Goal: Task Accomplishment & Management: Manage account settings

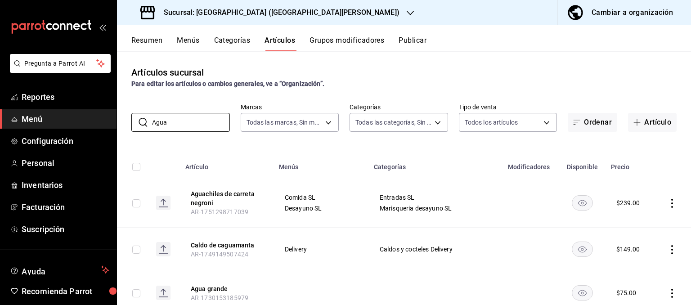
click at [260, 14] on h3 "Sucursal: [GEOGRAPHIC_DATA] ([GEOGRAPHIC_DATA][PERSON_NAME])" at bounding box center [278, 12] width 243 height 11
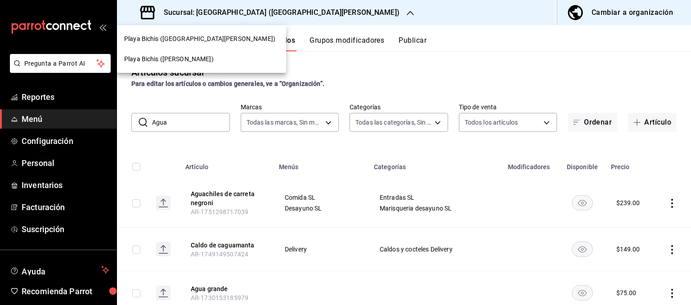
click at [197, 55] on span "Playa Bichis ([PERSON_NAME])" at bounding box center [169, 58] width 90 height 9
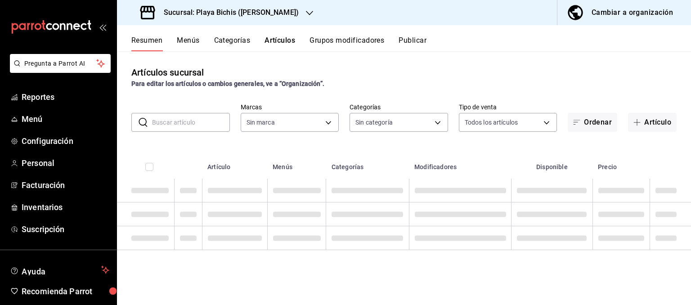
click at [205, 127] on input "text" at bounding box center [191, 122] width 78 height 18
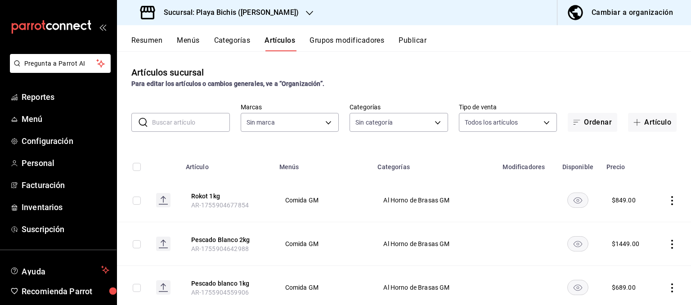
type input "76e75858-4b08-477f-a465-cf029eac86d2,78309816-bf67-4f6e-b1f2-e0ed4e3c0c0d,ac9ab…"
type input "4ba3d68a-2a71-4bf4-8272-d27f8f663470,fbc14f8a-a0c0-448e-9dac-7011cab8a3fb"
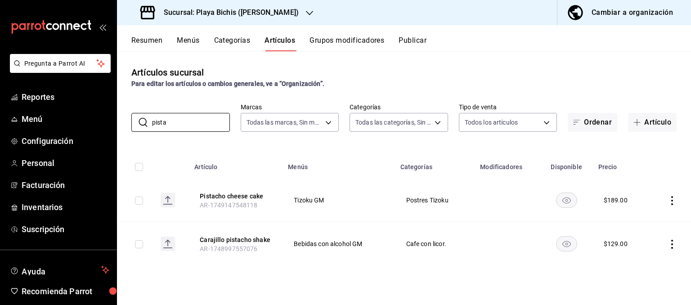
type input "pista"
click at [672, 203] on icon "actions" at bounding box center [672, 200] width 9 height 9
click at [644, 219] on span "Editar" at bounding box center [645, 221] width 23 height 9
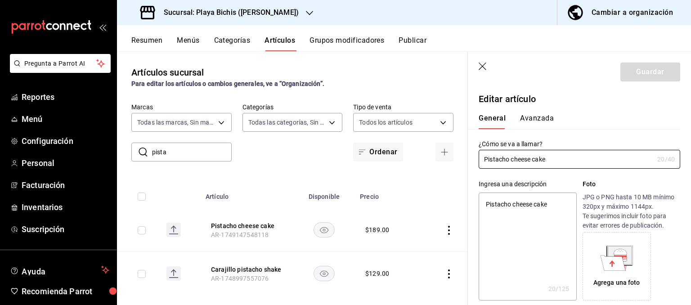
type textarea "x"
type input "$189.00"
type textarea "x"
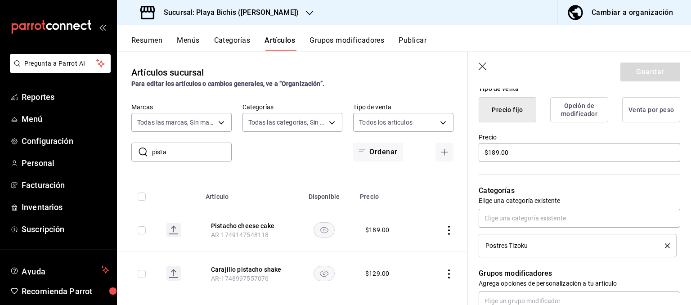
scroll to position [272, 0]
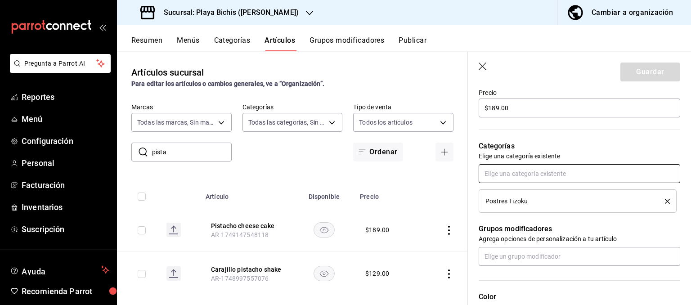
click at [541, 176] on input "text" at bounding box center [580, 173] width 202 height 19
type input "postres"
click at [530, 211] on li "Postres GM" at bounding box center [580, 208] width 202 height 15
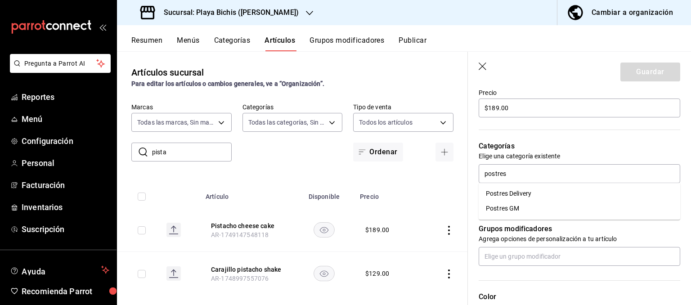
type textarea "x"
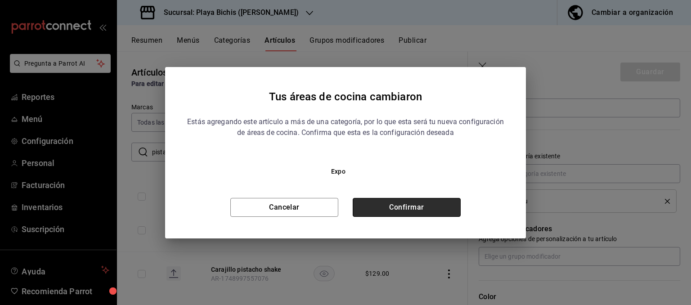
click at [422, 208] on button "Confirmar" at bounding box center [407, 207] width 108 height 19
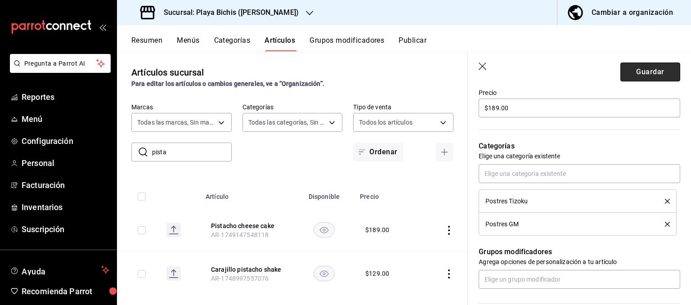
click at [649, 71] on button "Guardar" at bounding box center [651, 72] width 60 height 19
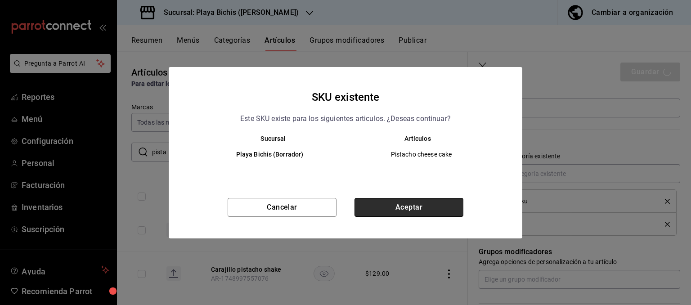
click at [391, 204] on button "Aceptar" at bounding box center [409, 207] width 109 height 19
type textarea "x"
